Goal: Task Accomplishment & Management: Use online tool/utility

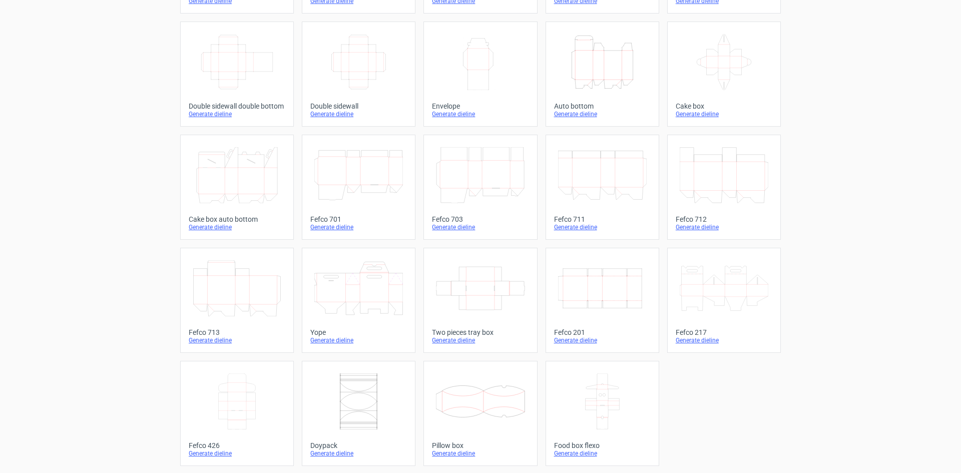
scroll to position [153, 0]
click at [477, 278] on icon at bounding box center [480, 287] width 89 height 56
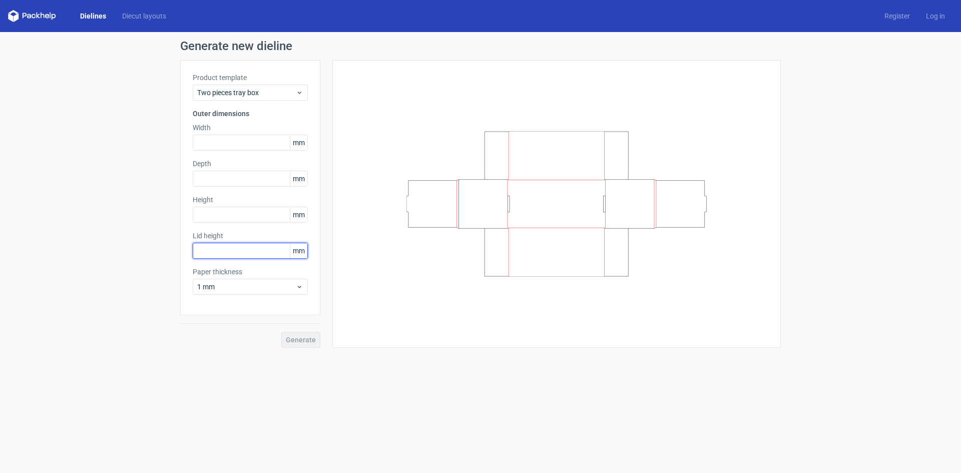
click at [205, 254] on input "text" at bounding box center [250, 251] width 115 height 16
click at [239, 154] on div "Product template Two pieces tray box Outer dimensions Width mm Depth mm Height …" at bounding box center [250, 187] width 140 height 255
click at [228, 146] on input "text" at bounding box center [250, 143] width 115 height 16
type input "60"
type input "120"
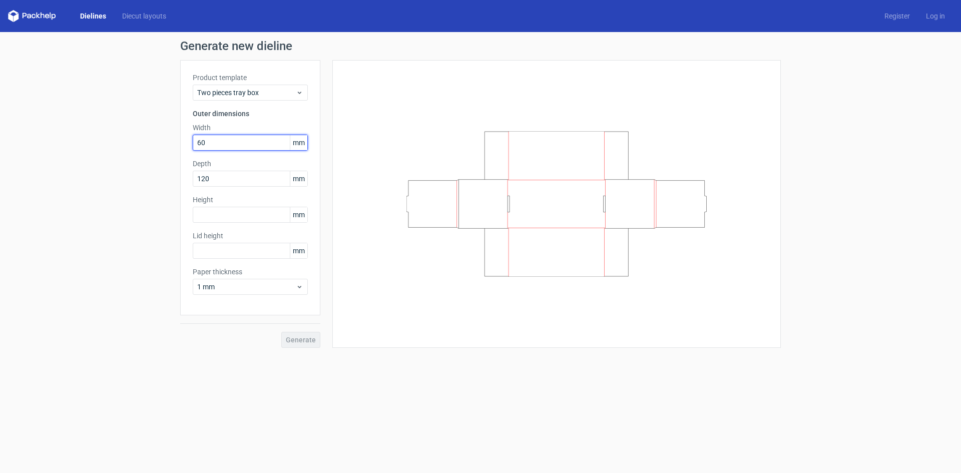
click at [266, 146] on input "60" at bounding box center [250, 143] width 115 height 16
type input "120"
type input "60"
type input "34"
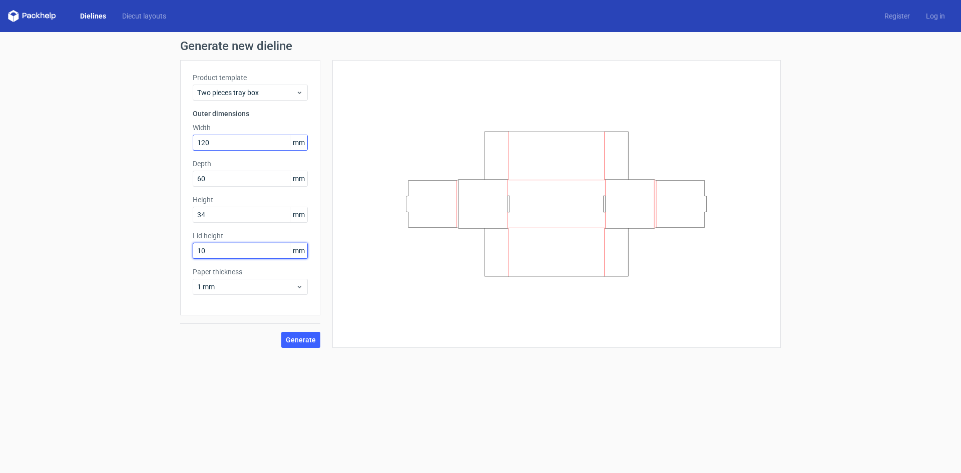
type input "10"
click at [299, 345] on button "Generate" at bounding box center [300, 340] width 39 height 16
